Goal: Information Seeking & Learning: Learn about a topic

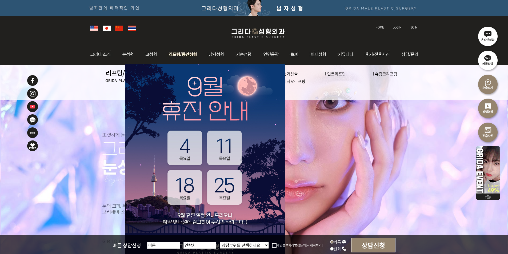
click at [184, 54] on img at bounding box center [183, 54] width 41 height 21
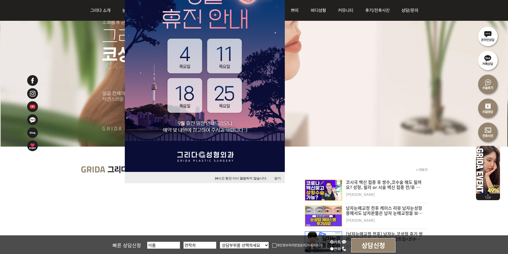
scroll to position [133, 0]
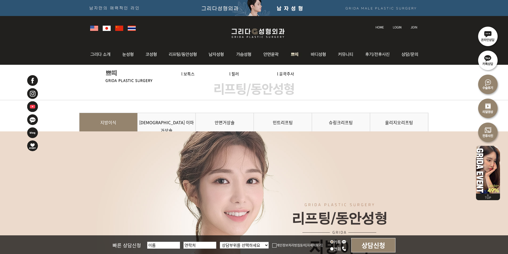
click at [295, 54] on img at bounding box center [295, 54] width 20 height 21
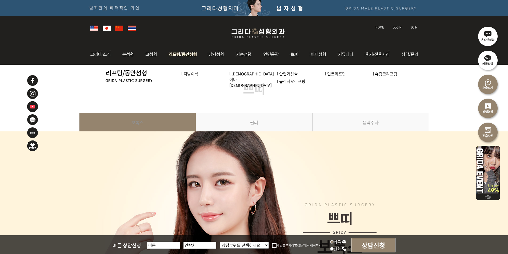
click at [277, 82] on link "l 올리지오리프팅" at bounding box center [291, 81] width 28 height 6
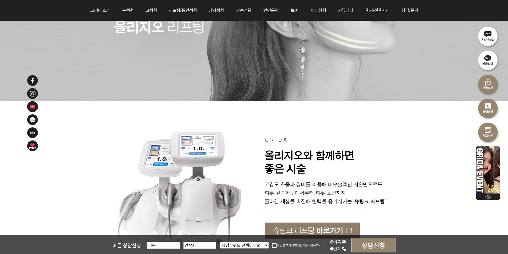
scroll to position [1646, 0]
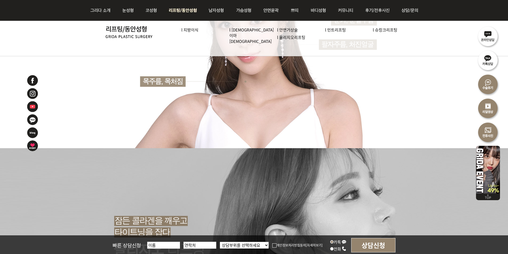
click at [381, 31] on link "l 슈링크리프팅" at bounding box center [385, 30] width 25 height 6
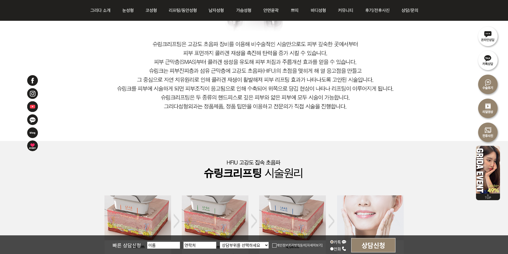
scroll to position [489, 0]
